Goal: Task Accomplishment & Management: Use online tool/utility

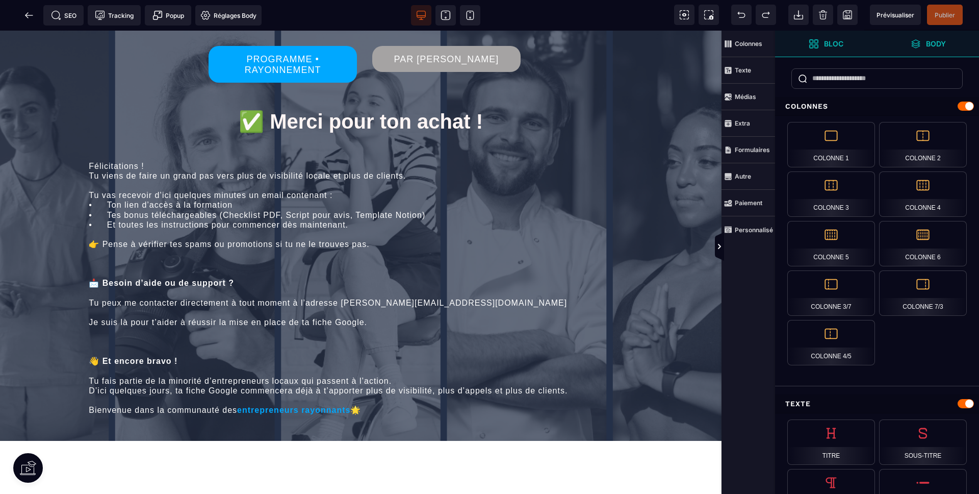
click at [939, 45] on strong "Body" at bounding box center [936, 44] width 20 height 8
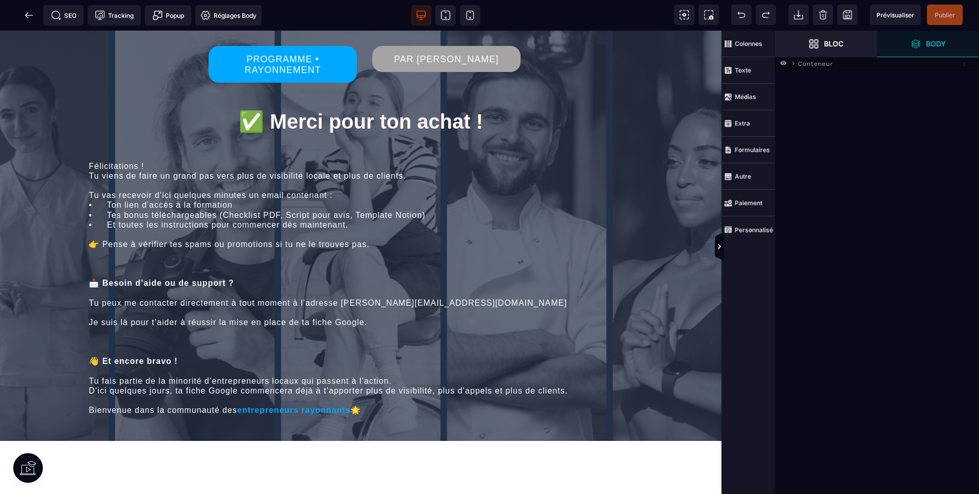
click at [808, 62] on span "Conteneur" at bounding box center [815, 63] width 35 height 10
click at [793, 65] on icon at bounding box center [794, 64] width 8 height 8
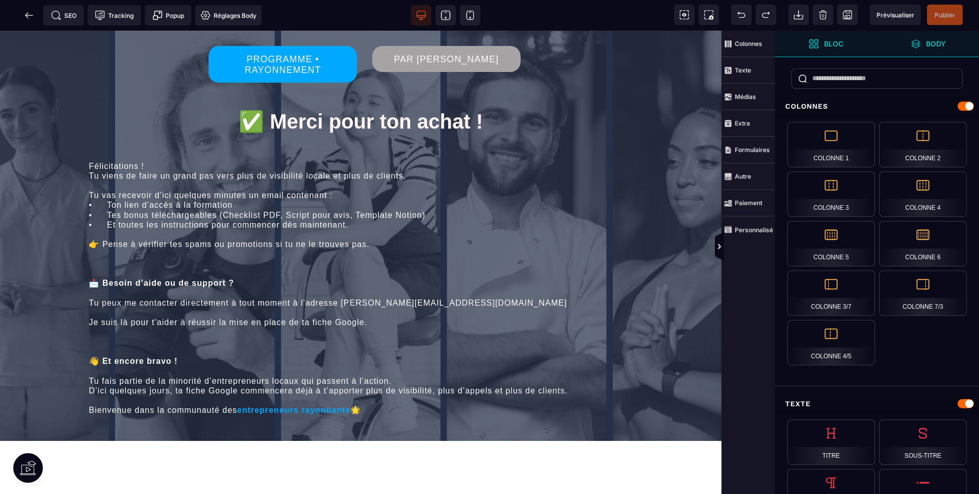
click at [931, 53] on span "Body" at bounding box center [928, 44] width 102 height 27
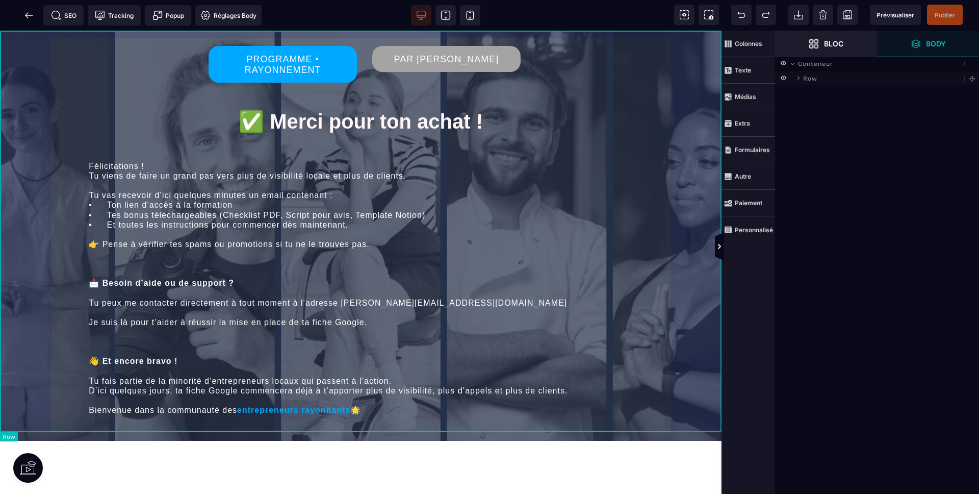
click at [804, 80] on span "Row" at bounding box center [810, 77] width 14 height 10
select select
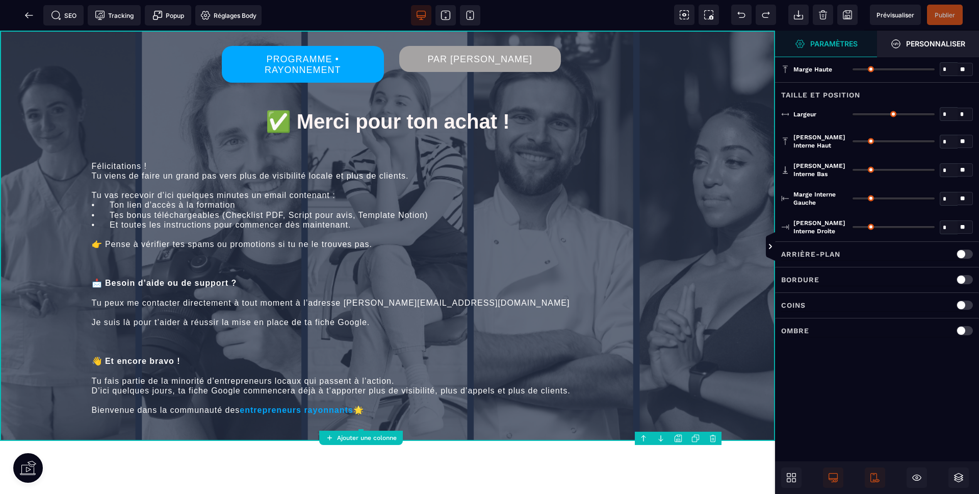
type input "*"
type input "***"
type input "**"
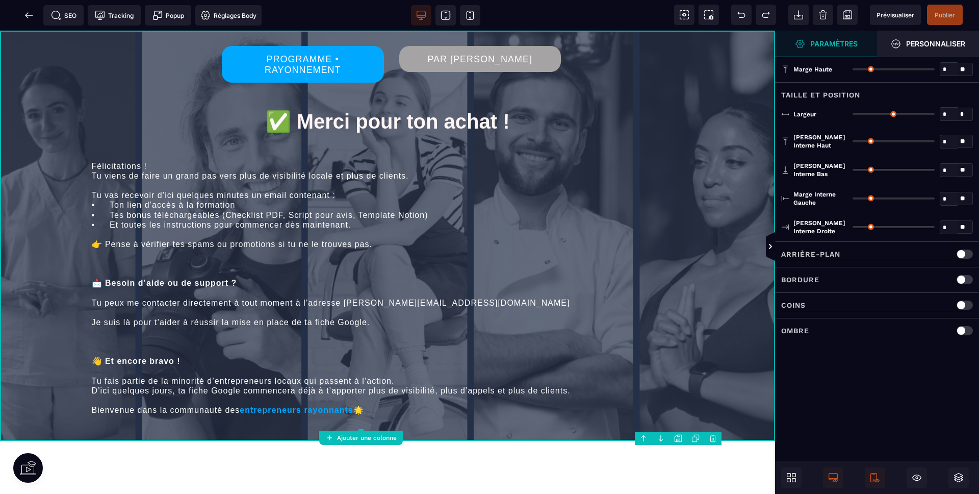
type input "**"
type input "*"
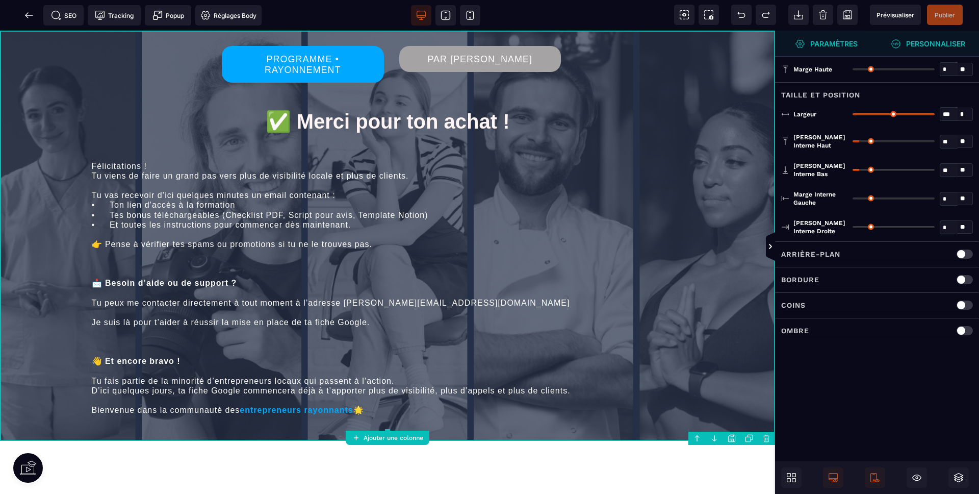
click at [903, 39] on span "Personnaliser" at bounding box center [928, 44] width 74 height 10
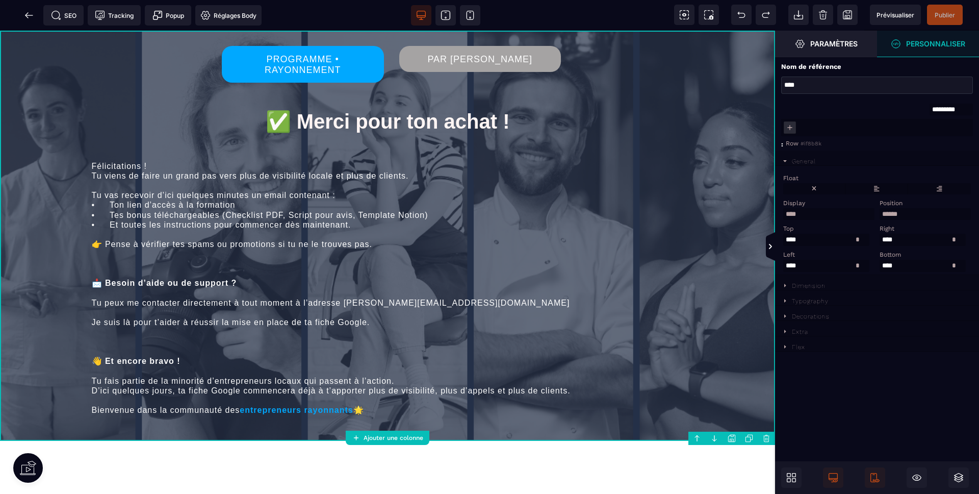
click at [811, 286] on div "Dimension" at bounding box center [809, 285] width 34 height 7
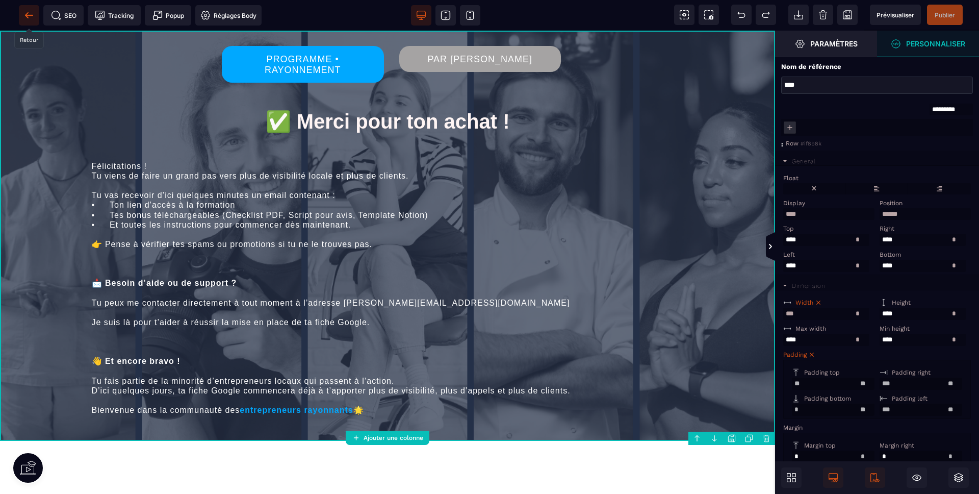
click at [28, 16] on icon at bounding box center [29, 15] width 10 height 10
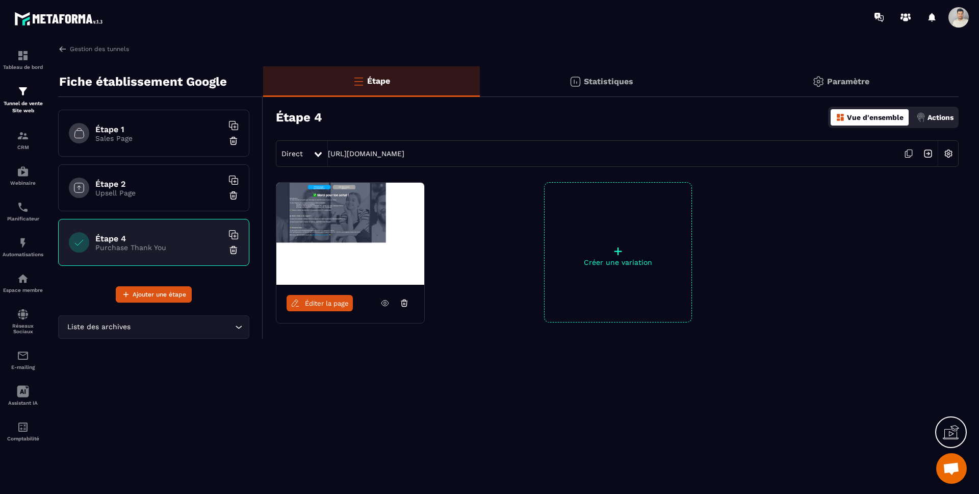
click at [127, 136] on p "Sales Page" at bounding box center [158, 138] width 127 height 8
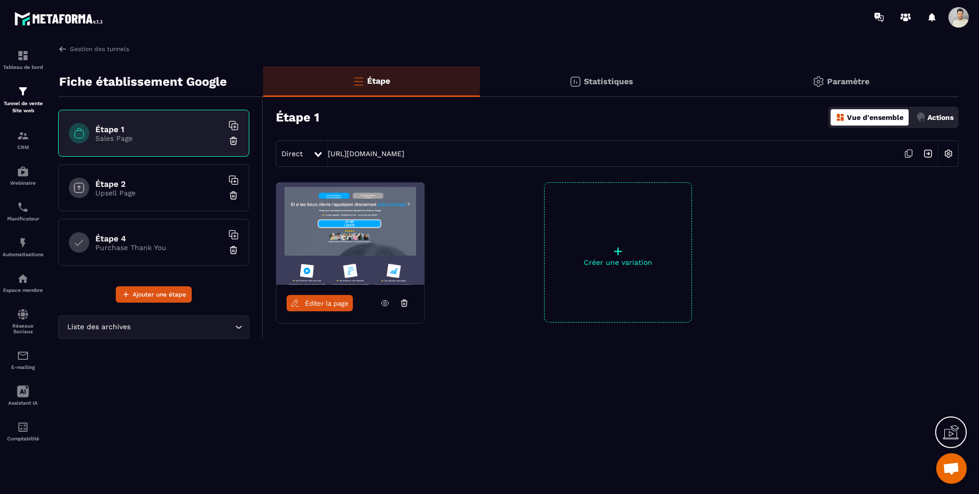
click at [322, 303] on span "Éditer la page" at bounding box center [327, 303] width 44 height 8
